Goal: Use online tool/utility: Utilize a website feature to perform a specific function

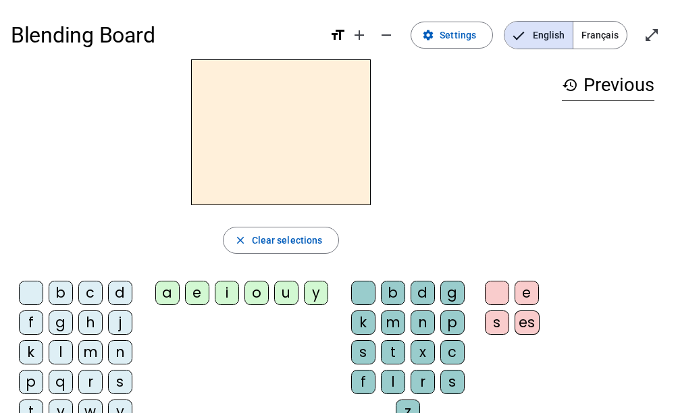
scroll to position [32, 0]
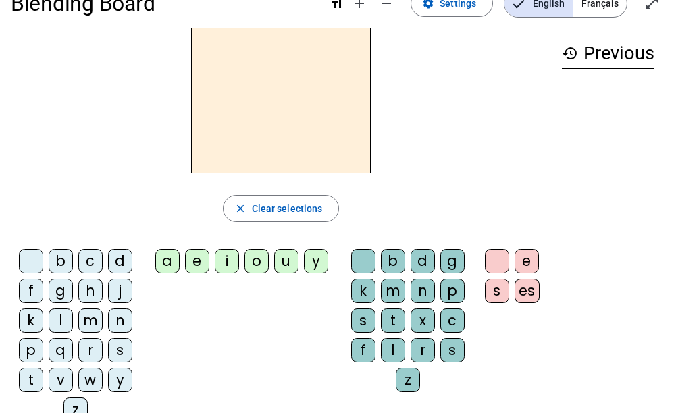
click at [91, 323] on div "m" at bounding box center [90, 321] width 24 height 24
click at [227, 261] on div "i" at bounding box center [227, 261] width 24 height 24
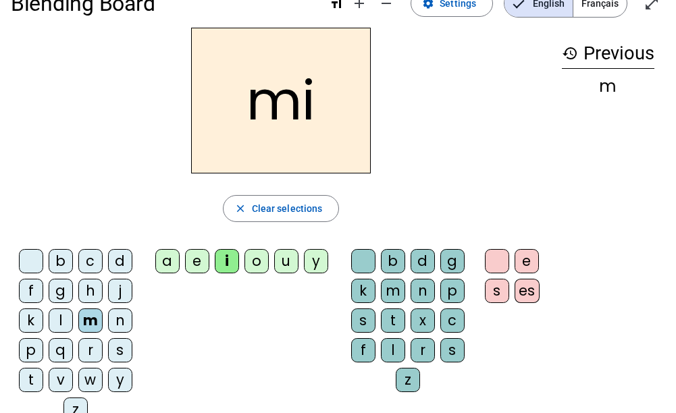
click at [398, 346] on div "l" at bounding box center [393, 350] width 24 height 24
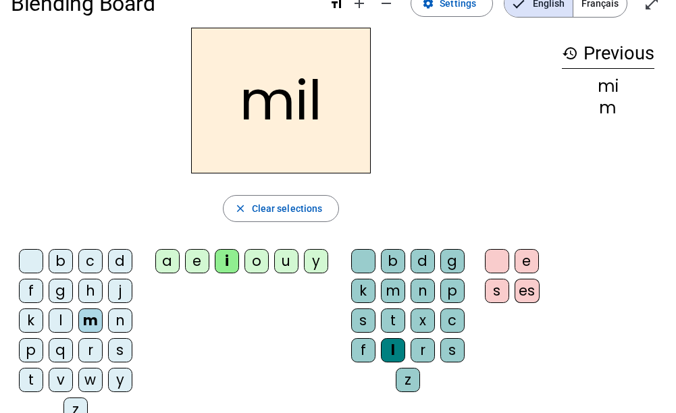
click at [122, 338] on letter-bubble "n" at bounding box center [123, 324] width 30 height 30
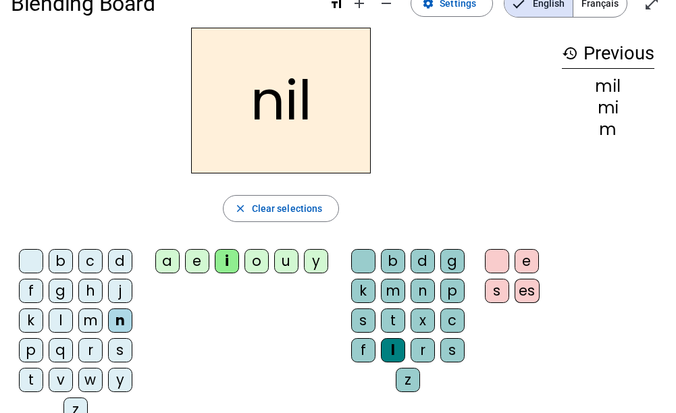
click at [122, 338] on letter-bubble "n" at bounding box center [123, 324] width 30 height 30
click at [122, 346] on div "s" at bounding box center [120, 350] width 24 height 24
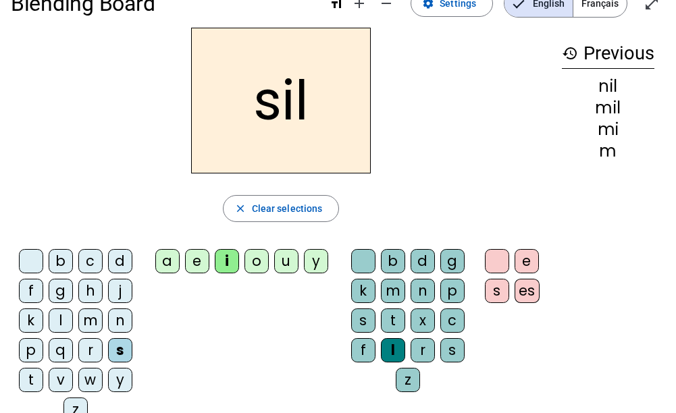
click at [388, 346] on div "l" at bounding box center [393, 350] width 24 height 24
click at [362, 261] on div at bounding box center [363, 261] width 24 height 24
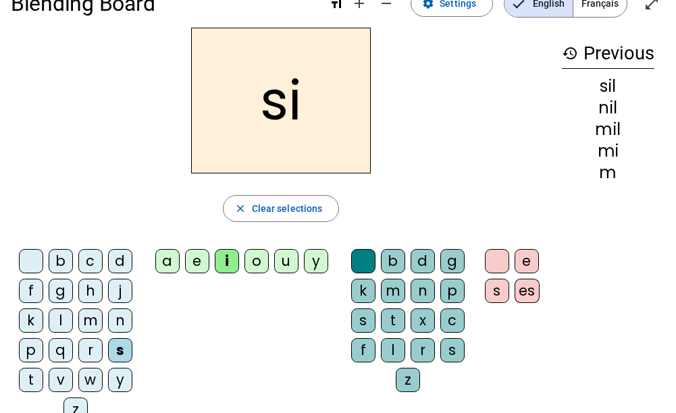
click at [268, 103] on h2 "si" at bounding box center [281, 101] width 180 height 146
click at [119, 320] on div "n" at bounding box center [120, 321] width 24 height 24
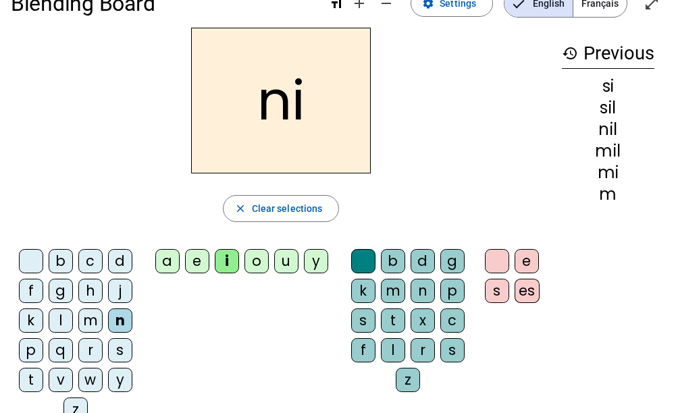
click at [192, 257] on div "e" at bounding box center [197, 261] width 24 height 24
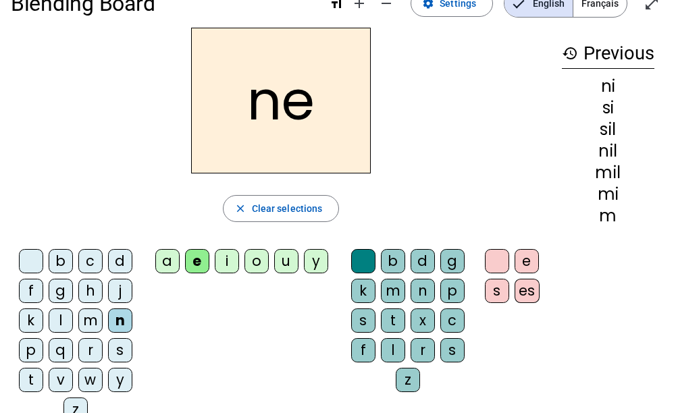
click at [67, 317] on div "l" at bounding box center [61, 321] width 24 height 24
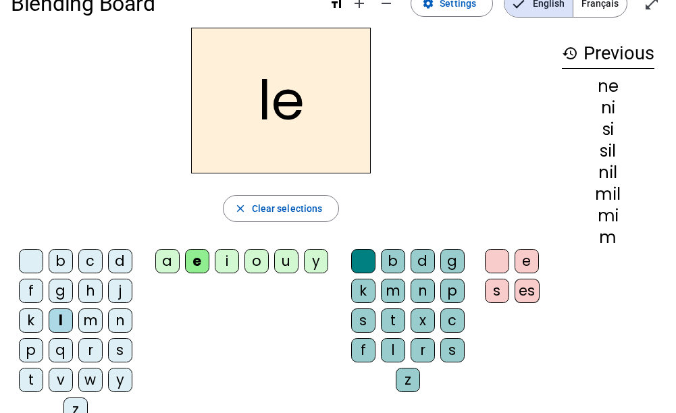
click at [120, 253] on div "d" at bounding box center [120, 261] width 24 height 24
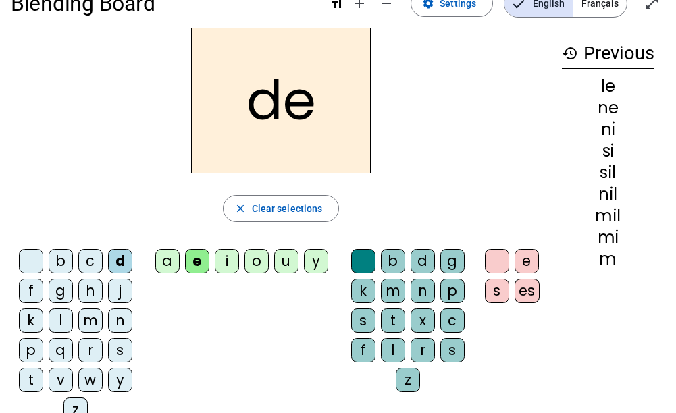
click at [120, 350] on div "s" at bounding box center [120, 350] width 24 height 24
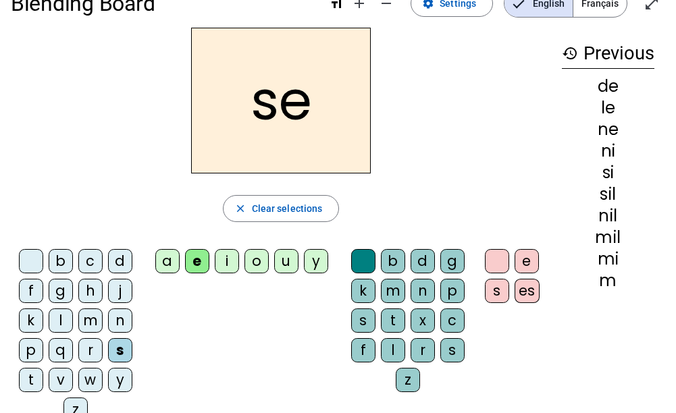
click at [30, 377] on div "t" at bounding box center [31, 380] width 24 height 24
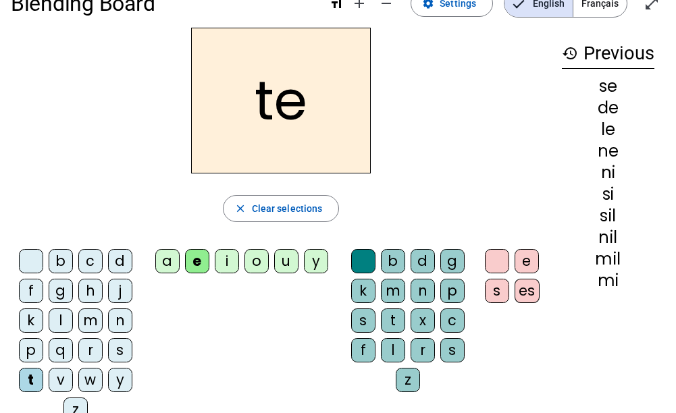
click at [172, 271] on div "a" at bounding box center [167, 261] width 24 height 24
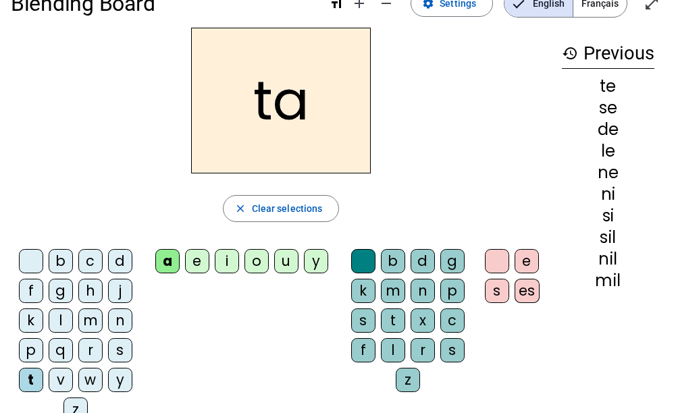
click at [60, 323] on div "l" at bounding box center [61, 321] width 24 height 24
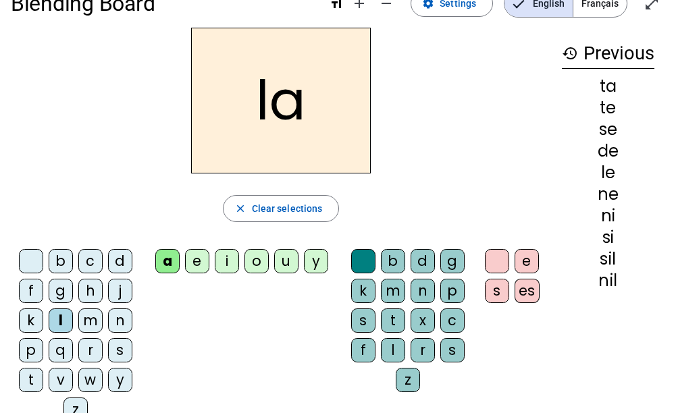
click at [99, 323] on div "m" at bounding box center [90, 321] width 24 height 24
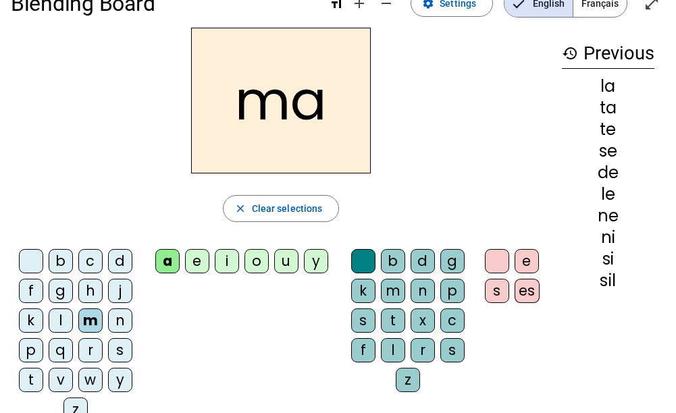
click at [118, 348] on div "s" at bounding box center [120, 350] width 24 height 24
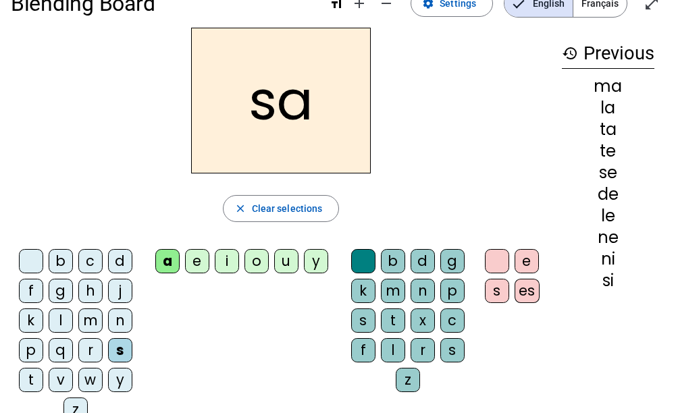
click at [280, 265] on div "u" at bounding box center [286, 261] width 24 height 24
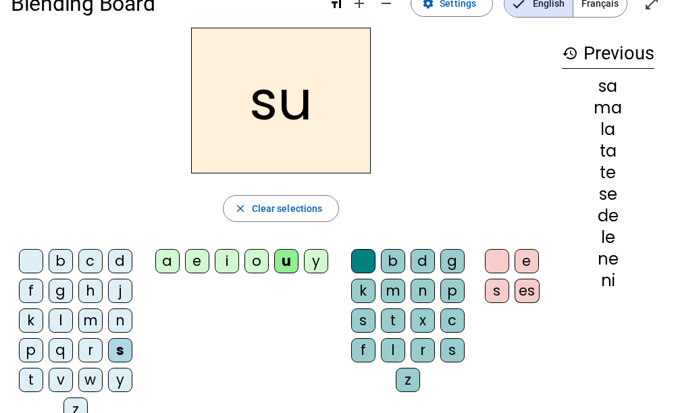
click at [122, 267] on div "d" at bounding box center [120, 261] width 24 height 24
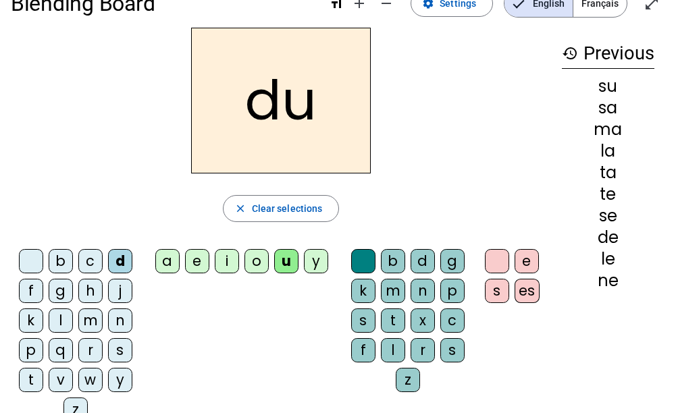
click at [35, 382] on div "t" at bounding box center [31, 380] width 24 height 24
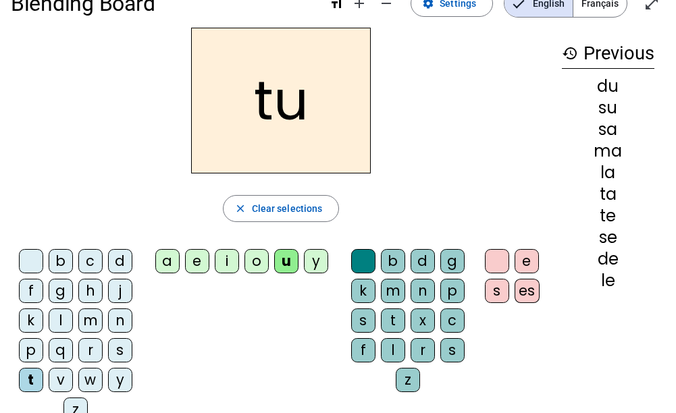
click at [67, 326] on div "l" at bounding box center [61, 321] width 24 height 24
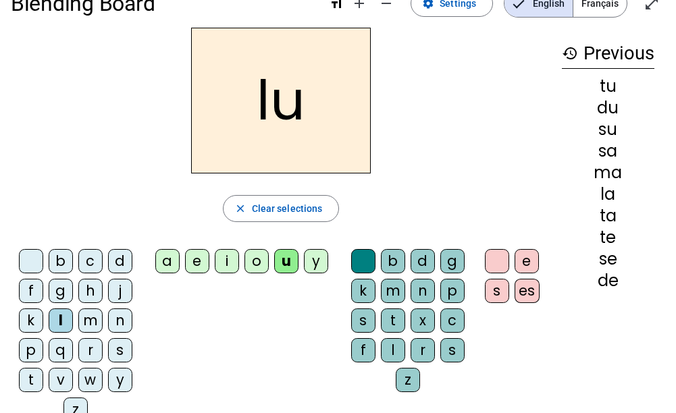
click at [68, 259] on div "b" at bounding box center [61, 261] width 24 height 24
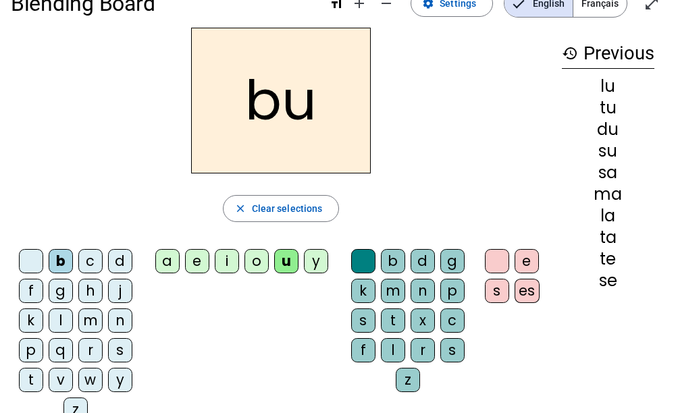
click at [388, 319] on div "t" at bounding box center [393, 321] width 24 height 24
